Goal: Information Seeking & Learning: Learn about a topic

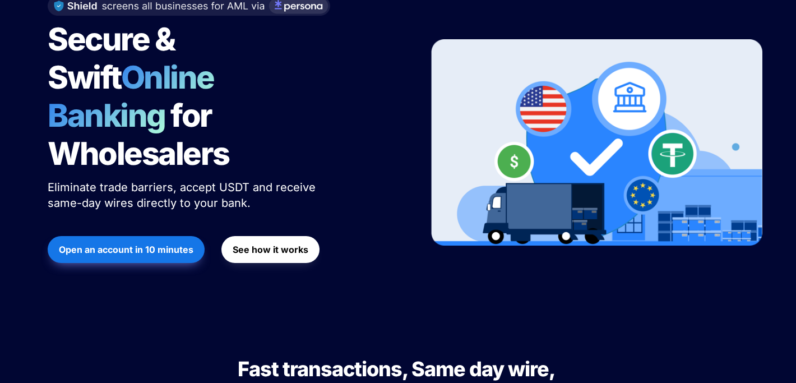
scroll to position [184, 0]
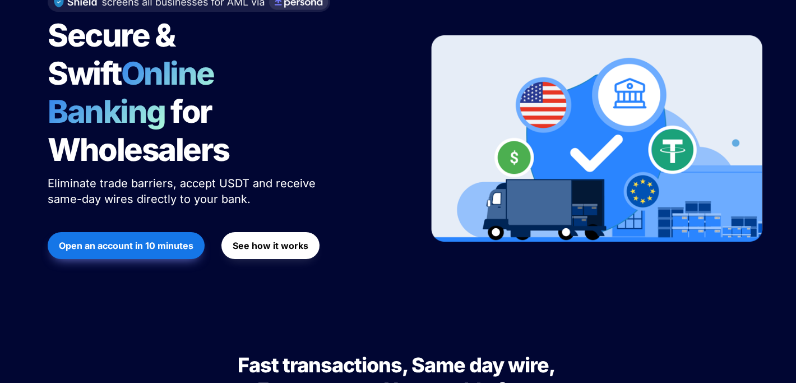
click at [226, 177] on span "Eliminate trade barriers, accept USDT and receive same-day wires directly to yo…" at bounding box center [183, 191] width 271 height 29
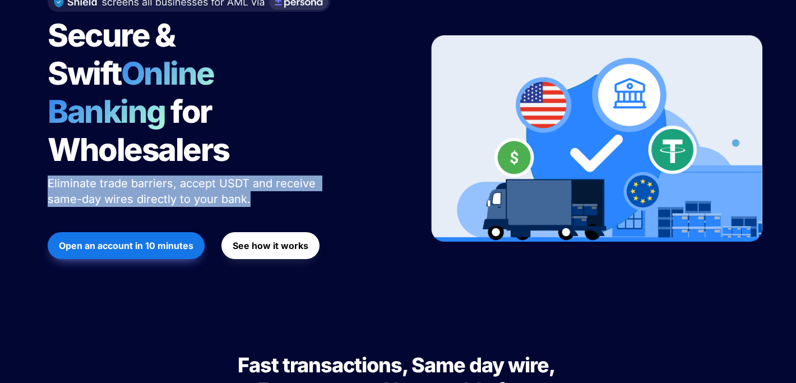
click at [288, 173] on p "Eliminate trade barriers, accept USDT and receive same-day wires directly to yo…" at bounding box center [188, 191] width 280 height 36
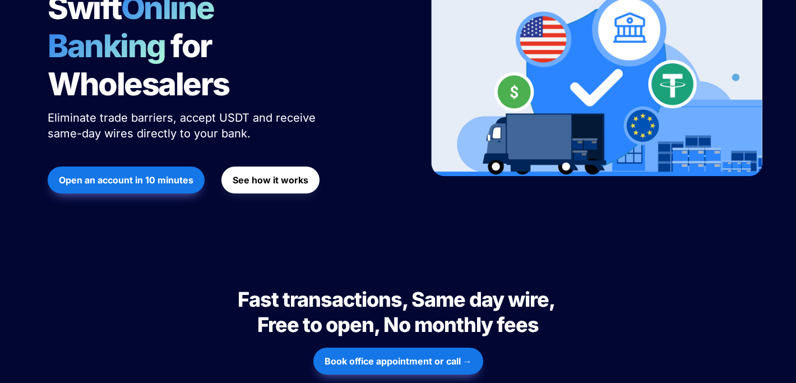
scroll to position [260, 0]
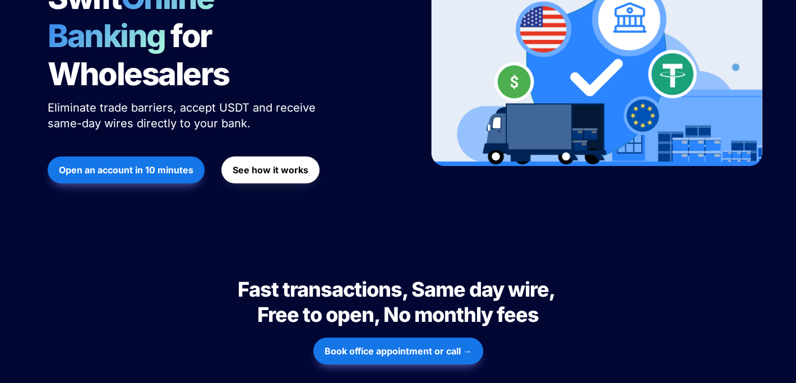
click at [268, 164] on strong "See how it works" at bounding box center [271, 169] width 76 height 11
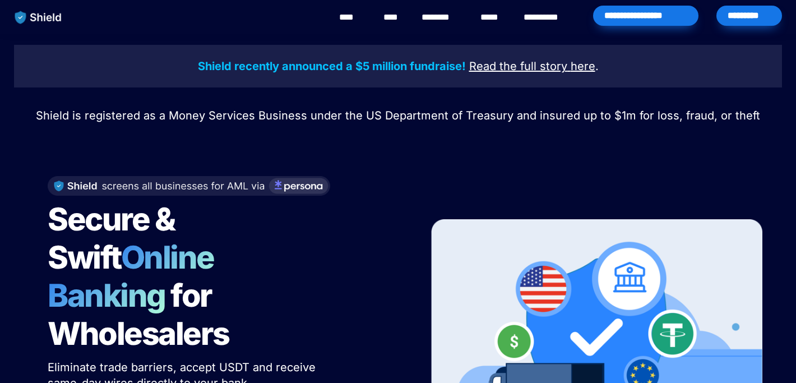
click at [395, 19] on link "****" at bounding box center [392, 17] width 19 height 13
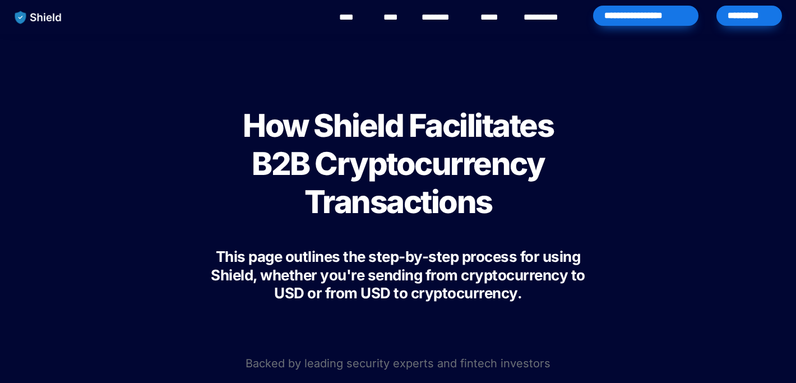
click at [359, 18] on link "****" at bounding box center [351, 17] width 25 height 13
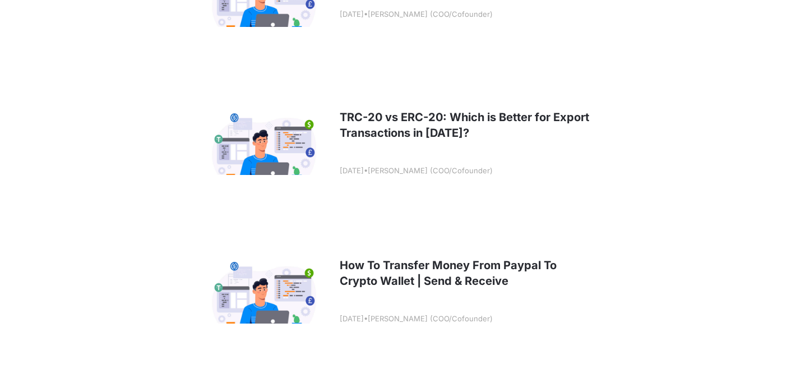
scroll to position [1075, 0]
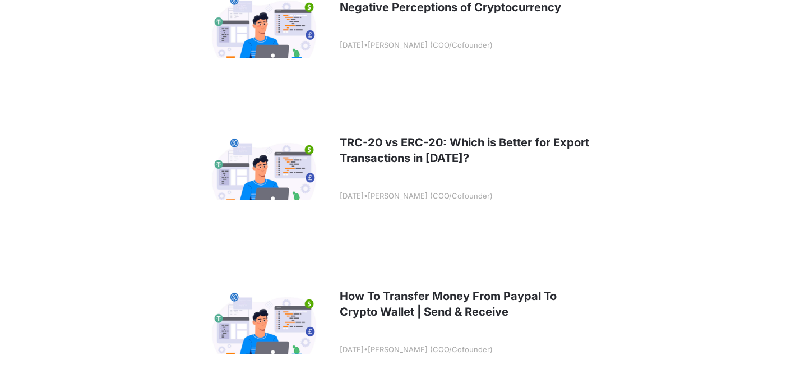
click at [438, 147] on link at bounding box center [398, 168] width 415 height 139
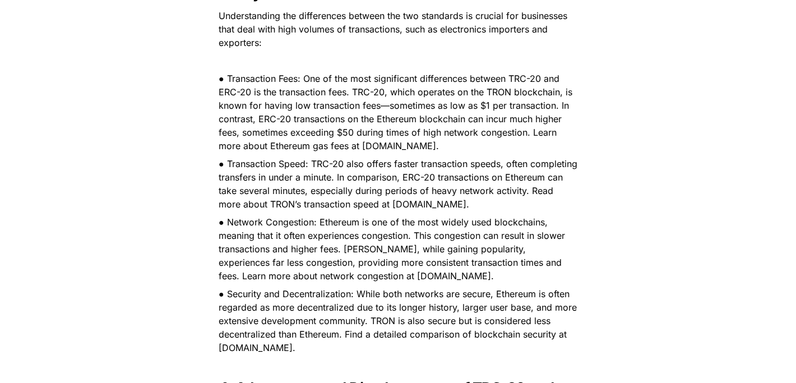
scroll to position [1268, 0]
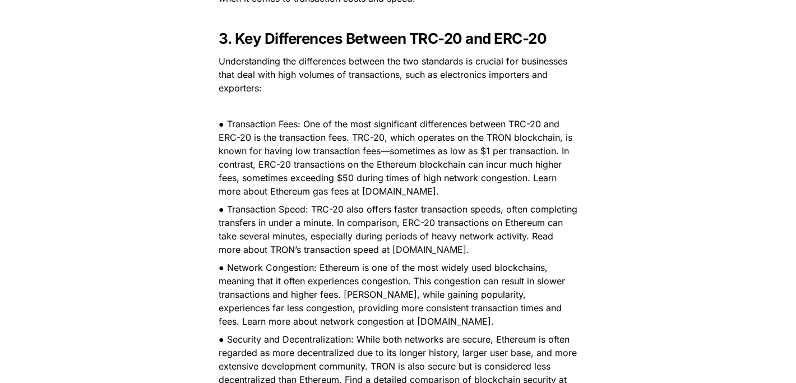
click at [362, 124] on span "● Transaction Fees: One of the most significant differences between TRC-20 and …" at bounding box center [397, 157] width 357 height 78
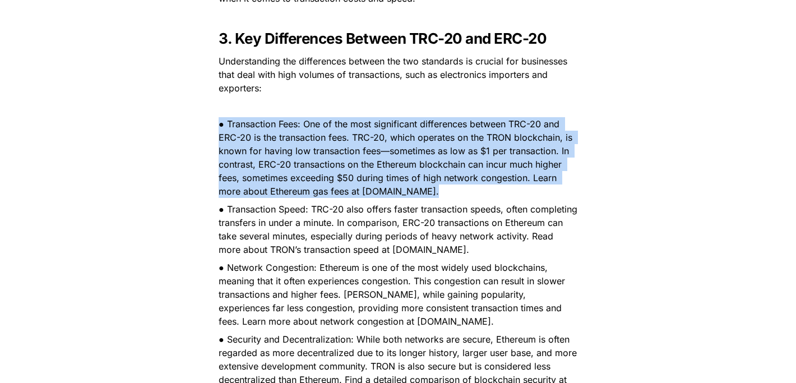
click at [383, 161] on span "● Transaction Fees: One of the most significant differences between TRC-20 and …" at bounding box center [397, 157] width 357 height 78
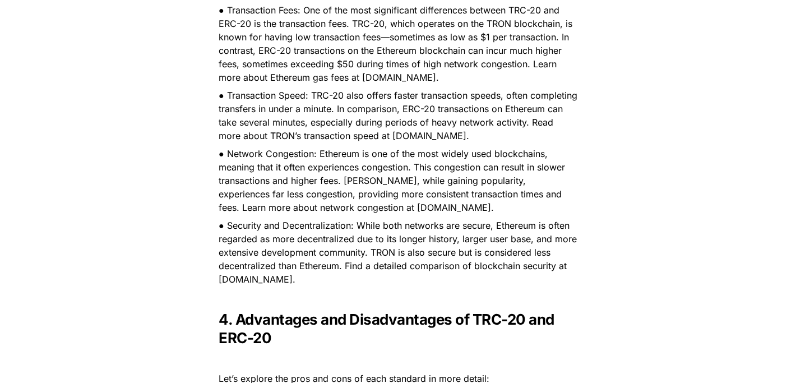
scroll to position [1377, 0]
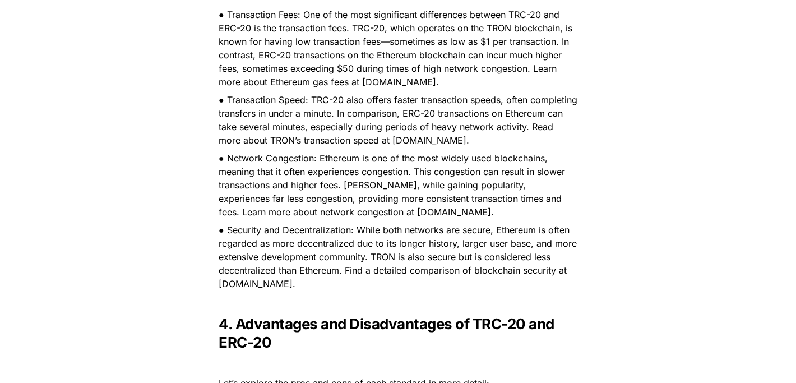
click at [350, 133] on span "● Transaction Speed: TRC-20 also offers faster transaction speeds, often comple…" at bounding box center [400, 120] width 362 height 52
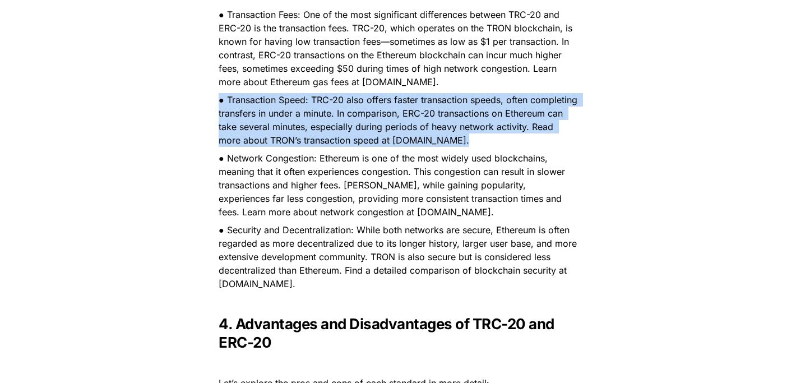
click at [382, 149] on p "● Network Congestion: Ethereum is one of the most widely used blockchains, mean…" at bounding box center [398, 185] width 392 height 72
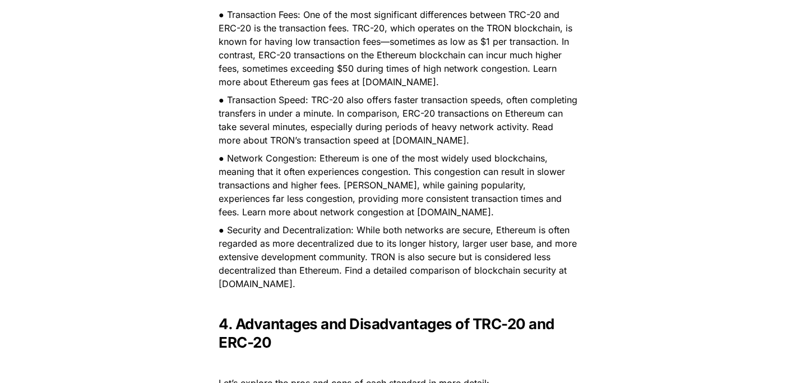
scroll to position [1408, 0]
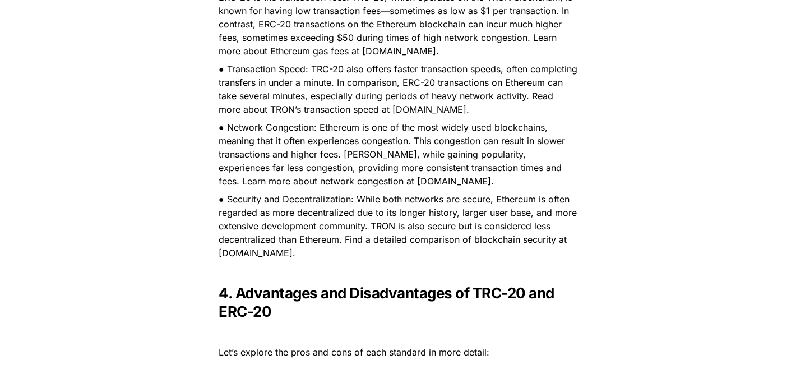
click at [363, 136] on span "● Network Congestion: Ethereum is one of the most widely used blockchains, mean…" at bounding box center [393, 154] width 349 height 65
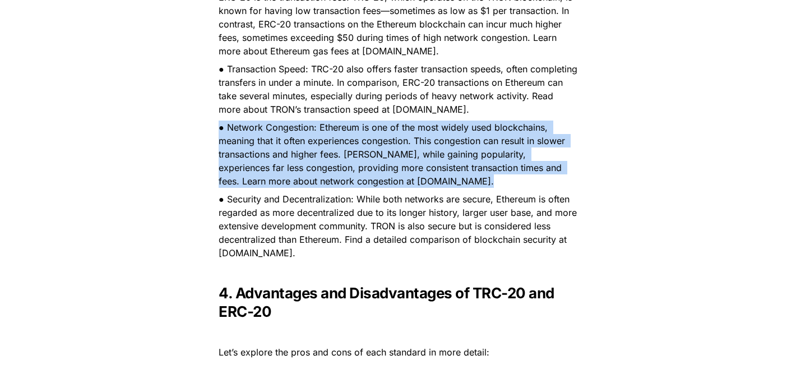
scroll to position [1461, 0]
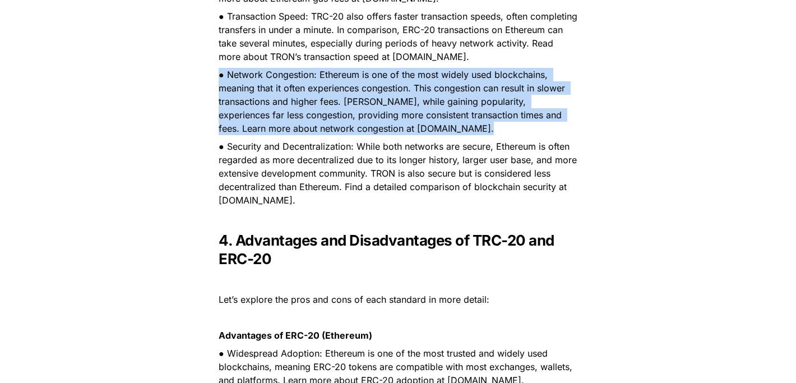
click at [357, 164] on span "● Security and Decentralization: While both networks are secure, Ethereum is of…" at bounding box center [399, 173] width 361 height 65
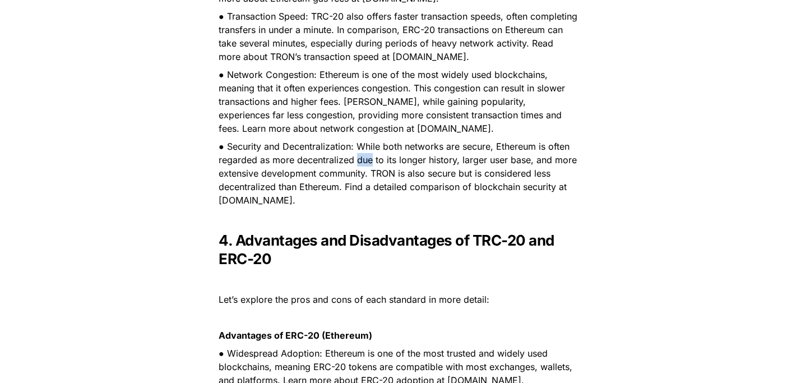
click at [357, 164] on span "● Security and Decentralization: While both networks are secure, Ethereum is of…" at bounding box center [399, 173] width 361 height 65
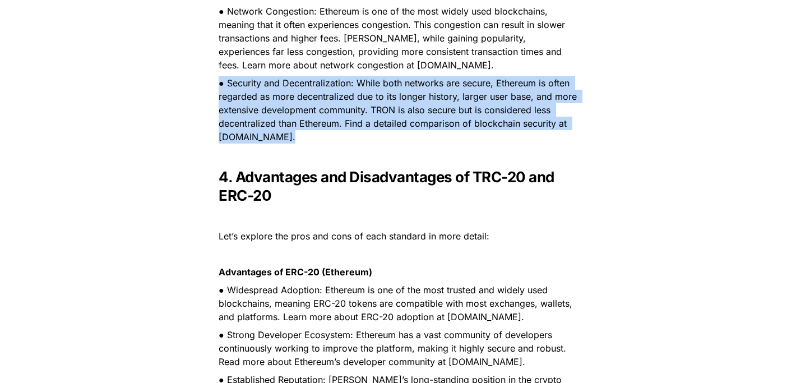
scroll to position [1539, 0]
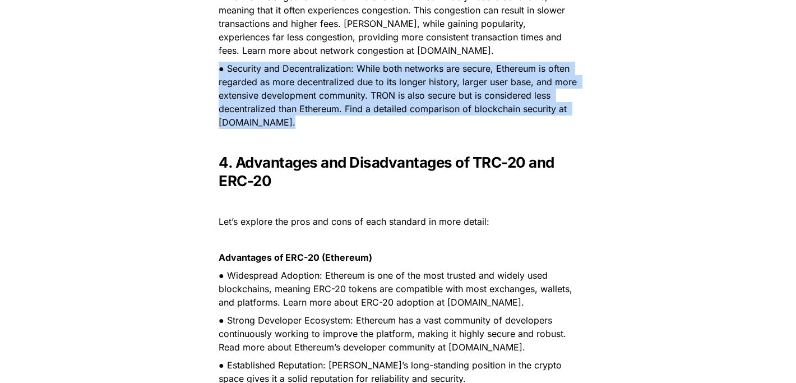
click at [343, 89] on span "● Security and Decentralization: While both networks are secure, Ethereum is of…" at bounding box center [399, 95] width 361 height 65
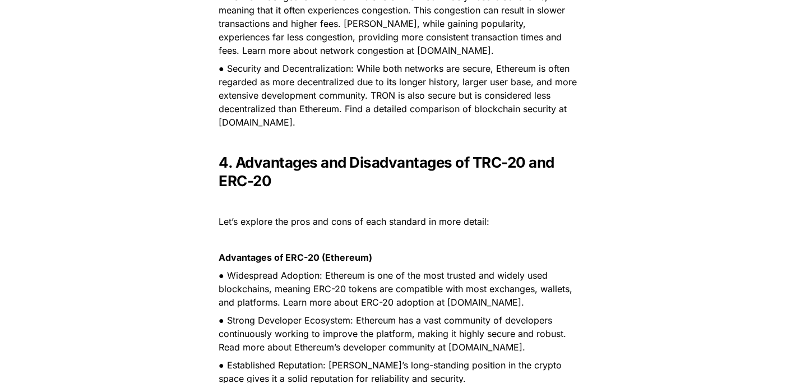
click at [343, 89] on span "● Security and Decentralization: While both networks are secure, Ethereum is of…" at bounding box center [399, 95] width 361 height 65
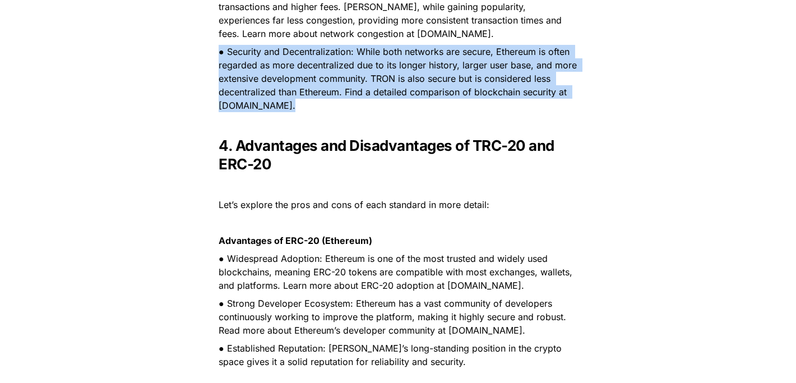
scroll to position [1562, 0]
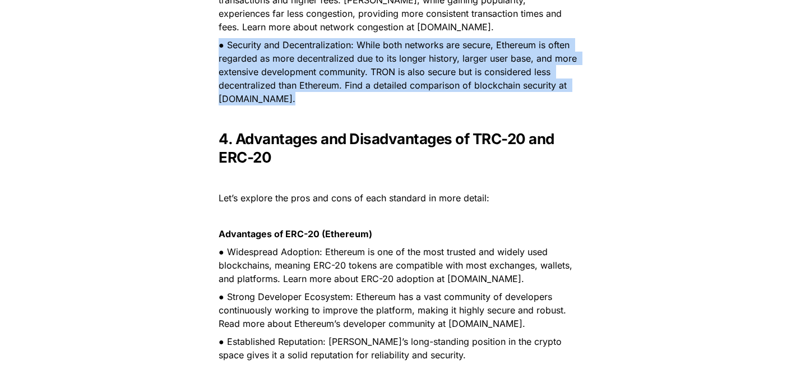
click at [348, 63] on p "● Security and Decentralization: While both networks are secure, Ethereum is of…" at bounding box center [398, 72] width 392 height 72
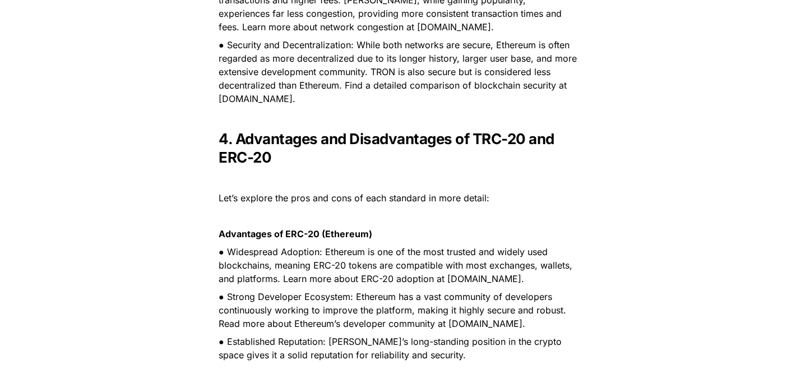
click at [348, 63] on p "● Security and Decentralization: While both networks are secure, Ethereum is of…" at bounding box center [398, 72] width 392 height 72
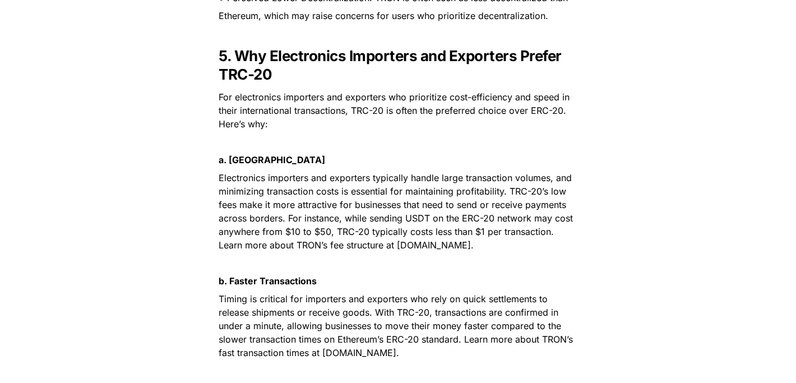
scroll to position [2324, 0]
click at [337, 100] on span "For electronics importers and exporters who prioritize cost-efficiency and spee…" at bounding box center [396, 110] width 354 height 38
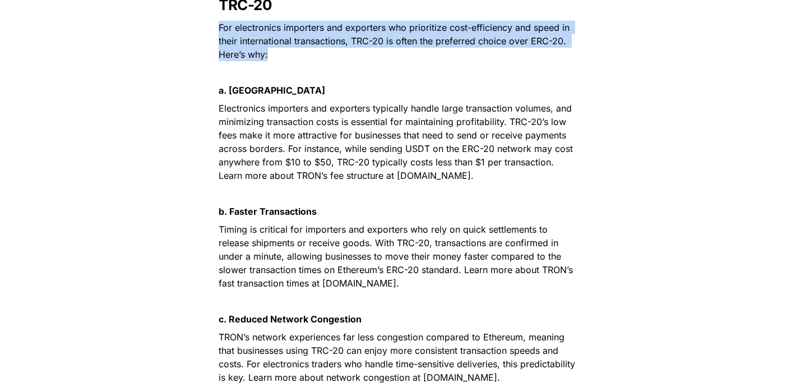
scroll to position [2400, 0]
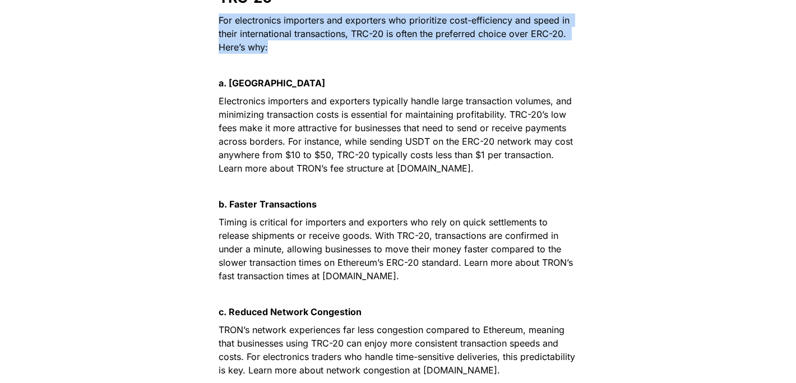
click at [312, 136] on span "Electronics importers and exporters typically handle large transaction volumes,…" at bounding box center [397, 134] width 357 height 78
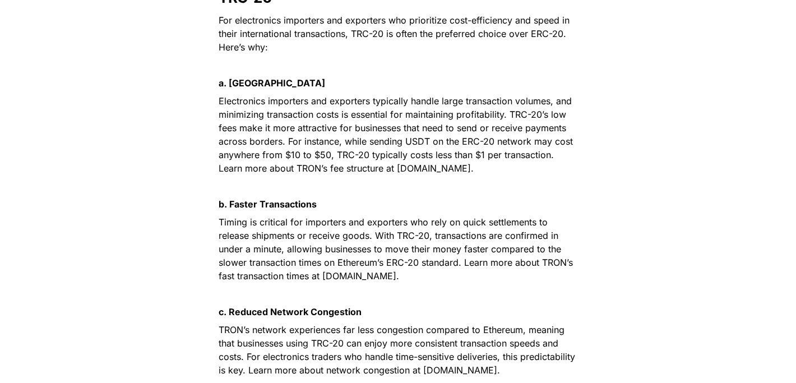
click at [312, 136] on span "Electronics importers and exporters typically handle large transaction volumes,…" at bounding box center [397, 134] width 357 height 78
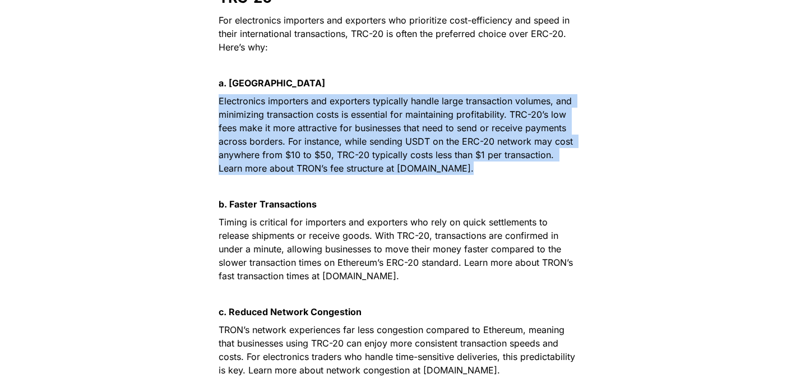
click at [360, 142] on span "Electronics importers and exporters typically handle large transaction volumes,…" at bounding box center [397, 134] width 357 height 78
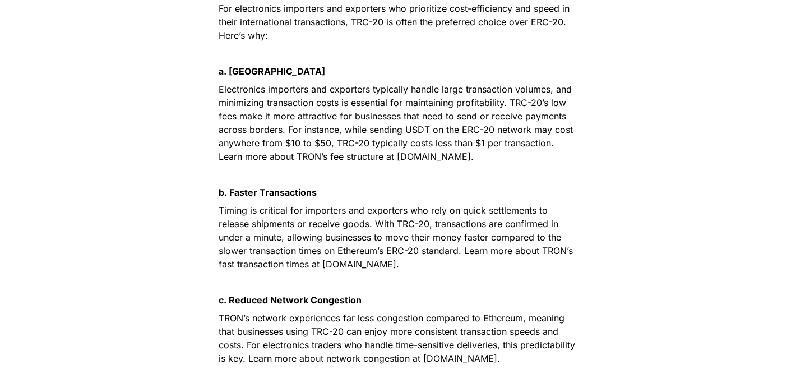
scroll to position [2412, 0]
click at [354, 104] on span "Electronics importers and exporters typically handle large transaction volumes,…" at bounding box center [397, 122] width 357 height 78
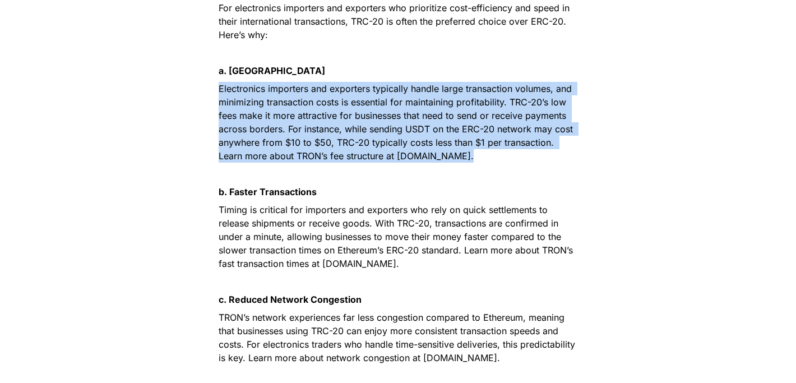
click at [364, 121] on p "Electronics importers and exporters typically handle large transaction volumes,…" at bounding box center [398, 122] width 392 height 85
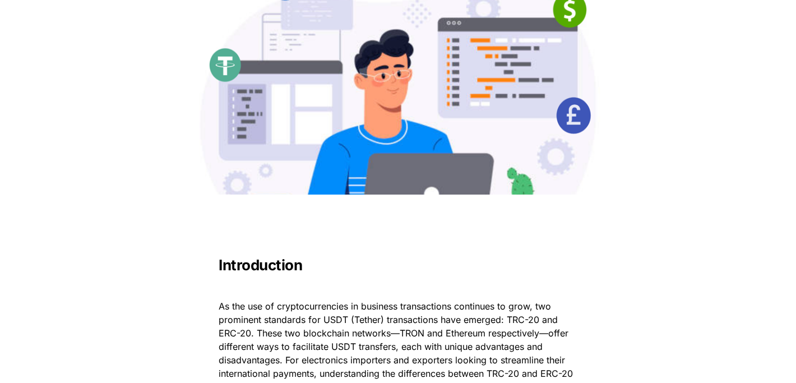
scroll to position [0, 0]
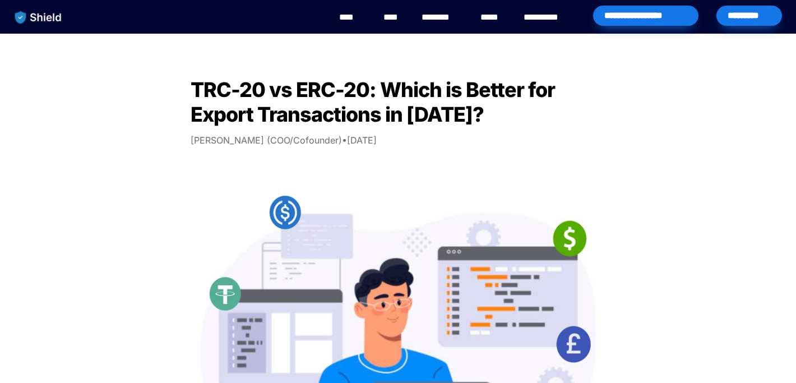
click at [359, 18] on link "****" at bounding box center [351, 17] width 25 height 13
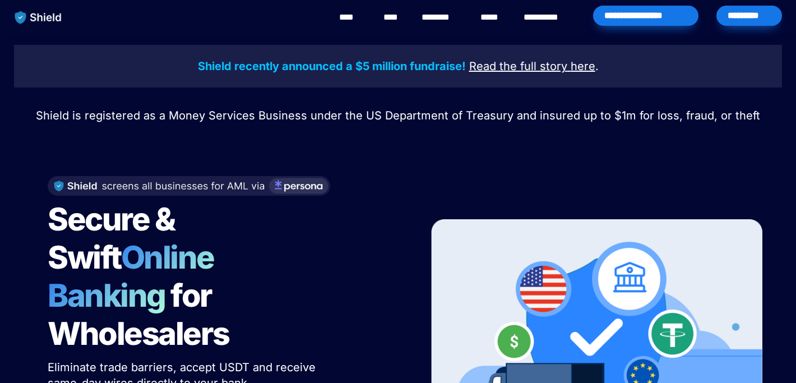
click at [396, 168] on div "Secure & Swift Online Banking for Wholesalers Eliminate trade barriers, accept …" at bounding box center [224, 323] width 381 height 316
